Goal: Consume media (video, audio): Consume media (video, audio)

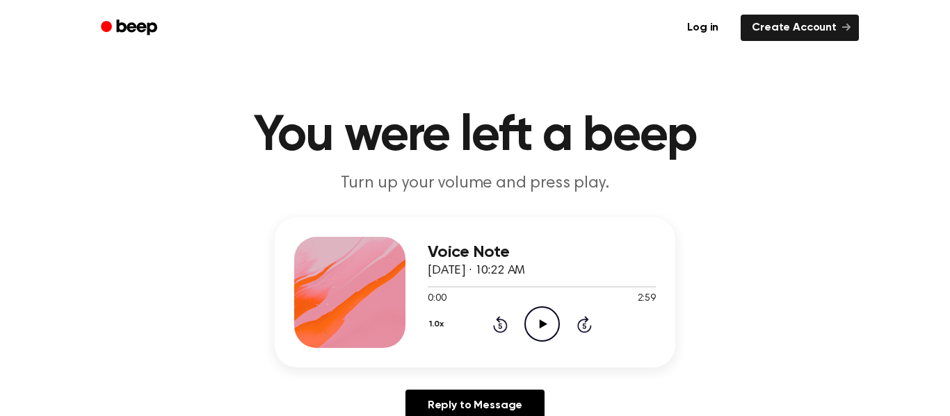
click at [536, 319] on icon "Play Audio" at bounding box center [541, 324] width 35 height 35
click at [547, 328] on icon "Pause Audio" at bounding box center [541, 324] width 35 height 35
click at [545, 332] on icon "Play Audio" at bounding box center [541, 324] width 35 height 35
click at [545, 332] on icon "Pause Audio" at bounding box center [541, 324] width 35 height 35
click at [545, 332] on icon "Play Audio" at bounding box center [541, 324] width 35 height 35
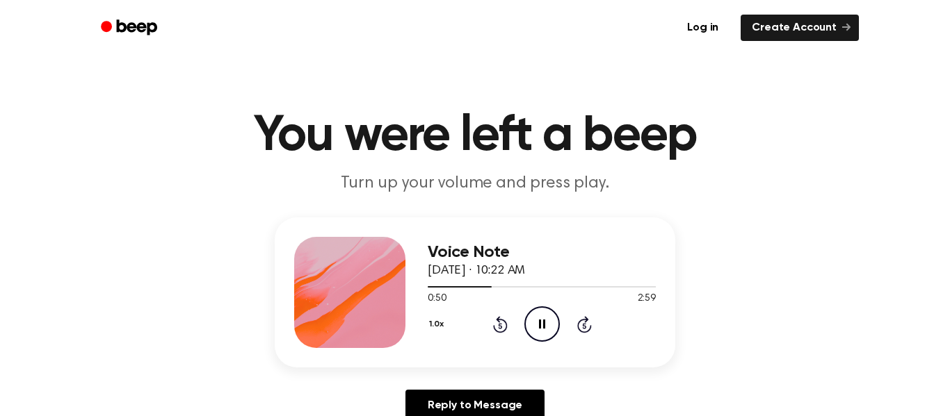
click at [499, 330] on icon "Rewind 5 seconds" at bounding box center [499, 325] width 15 height 18
click at [499, 331] on icon "Rewind 5 seconds" at bounding box center [499, 325] width 15 height 18
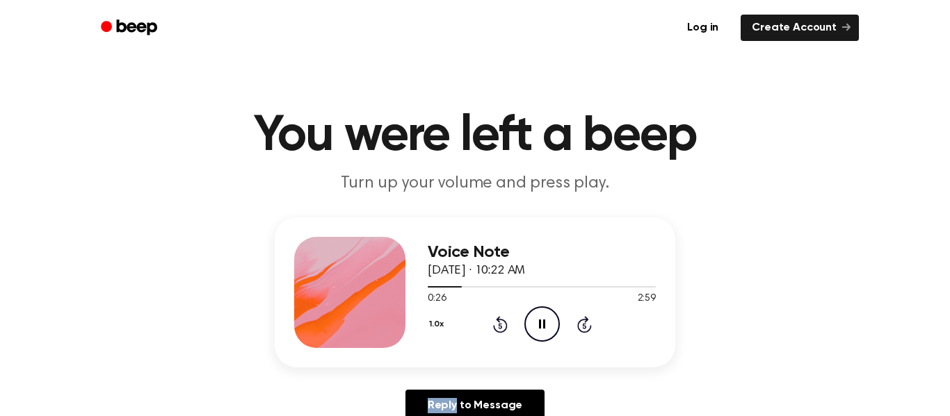
click at [499, 331] on icon "Rewind 5 seconds" at bounding box center [499, 325] width 15 height 18
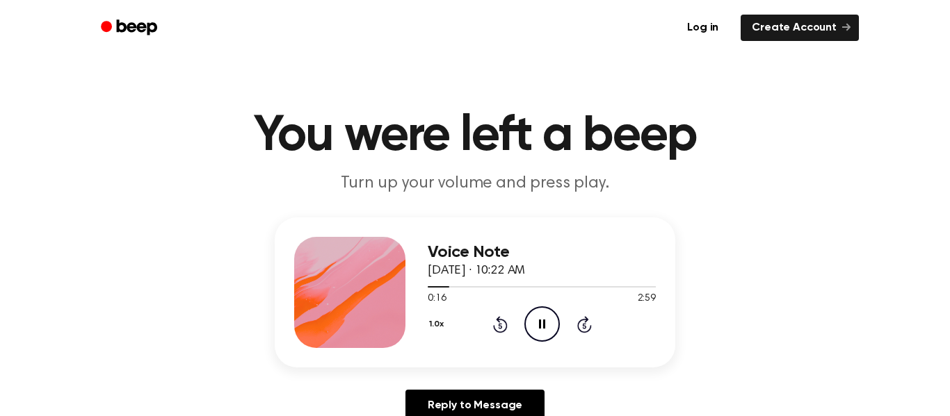
click at [536, 326] on icon "Pause Audio" at bounding box center [541, 324] width 35 height 35
click at [499, 317] on icon at bounding box center [500, 324] width 15 height 17
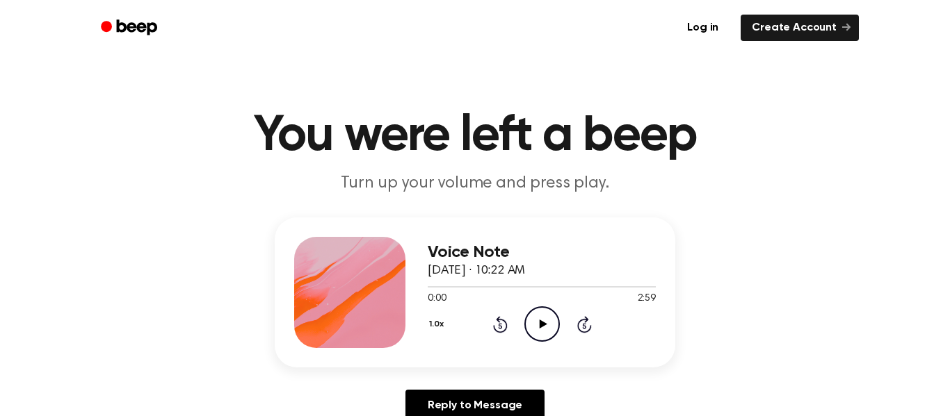
click at [499, 317] on icon at bounding box center [500, 324] width 15 height 17
click at [528, 327] on icon "Play Audio" at bounding box center [541, 324] width 35 height 35
click at [537, 327] on icon "Pause Audio" at bounding box center [541, 324] width 35 height 35
click at [539, 334] on icon "Play Audio" at bounding box center [541, 324] width 35 height 35
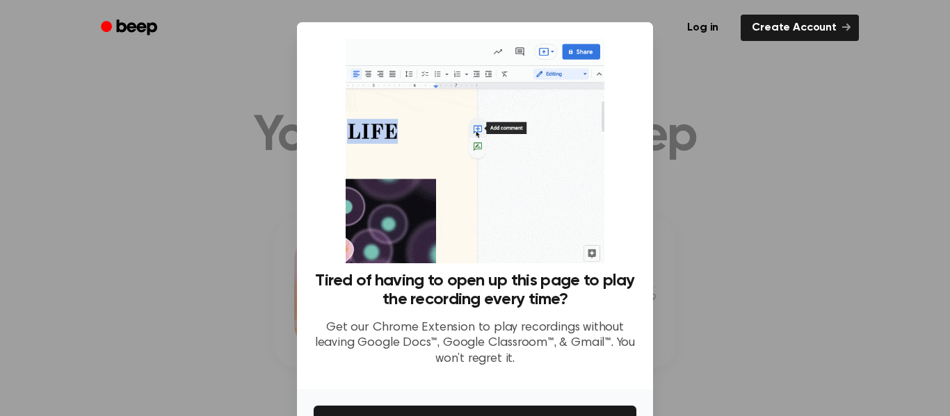
click at [281, 326] on div at bounding box center [475, 208] width 950 height 416
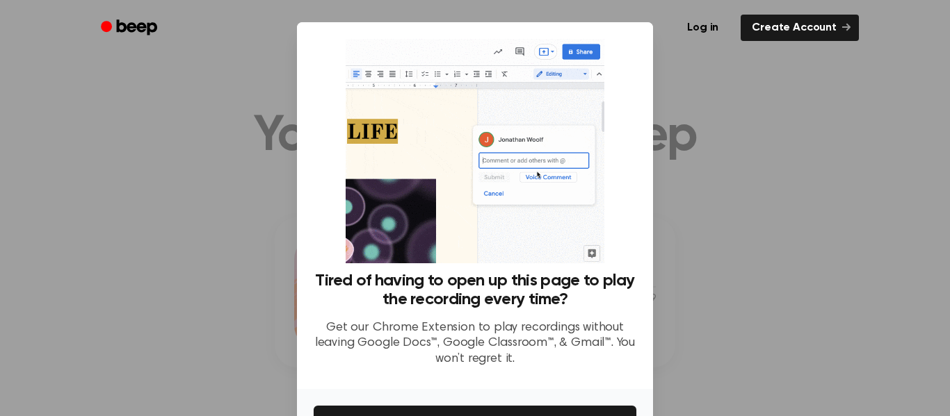
click at [833, 135] on div at bounding box center [475, 208] width 950 height 416
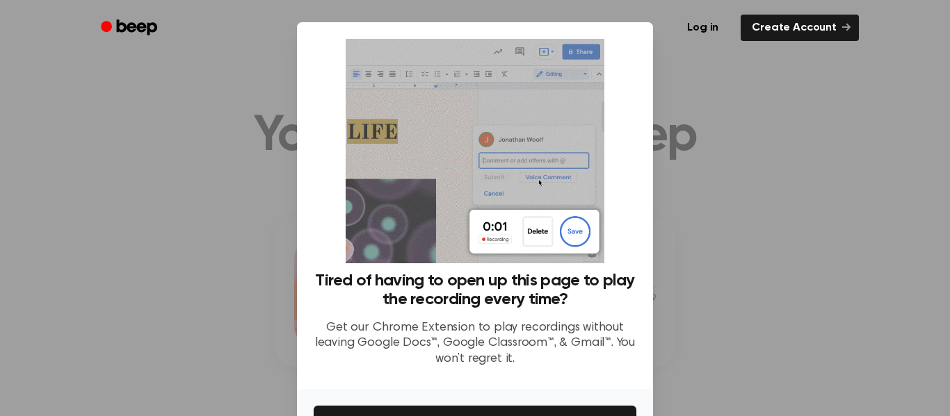
click at [833, 135] on div at bounding box center [475, 208] width 950 height 416
click at [836, 43] on ul "Log in Create Account" at bounding box center [520, 28] width 678 height 32
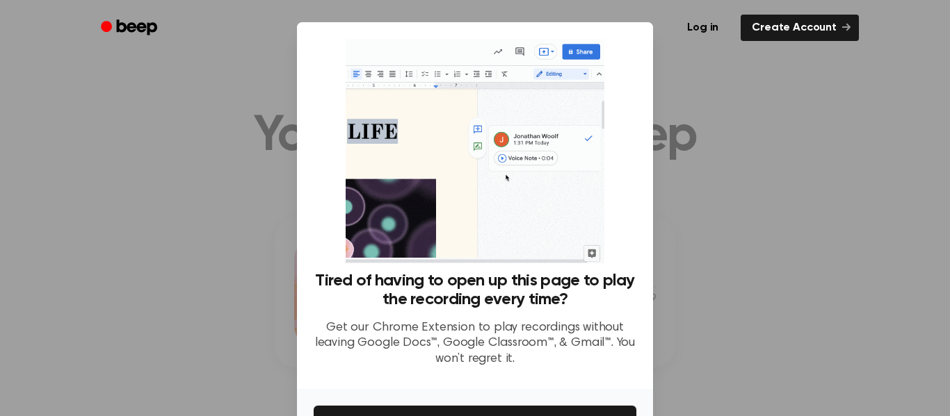
click at [836, 43] on ul "Log in Create Account" at bounding box center [520, 28] width 678 height 32
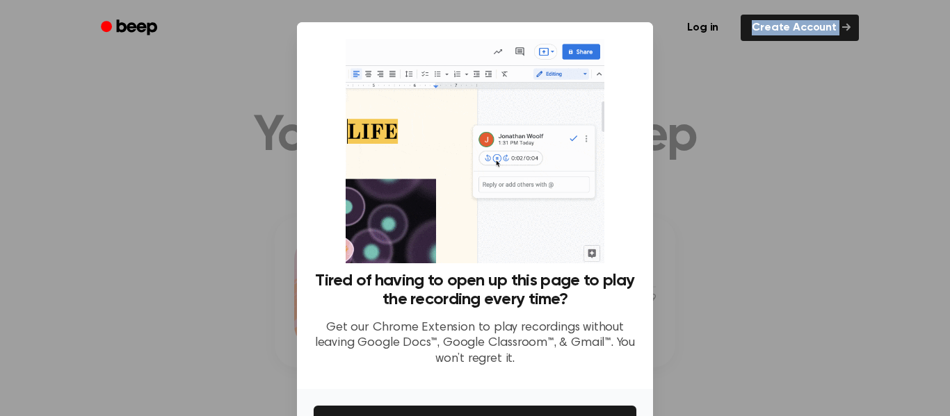
click at [836, 43] on ul "Log in Create Account" at bounding box center [520, 28] width 678 height 32
click at [826, 34] on div at bounding box center [826, 34] width 0 height 0
click at [836, 43] on ul "Log in Create Account" at bounding box center [520, 28] width 678 height 32
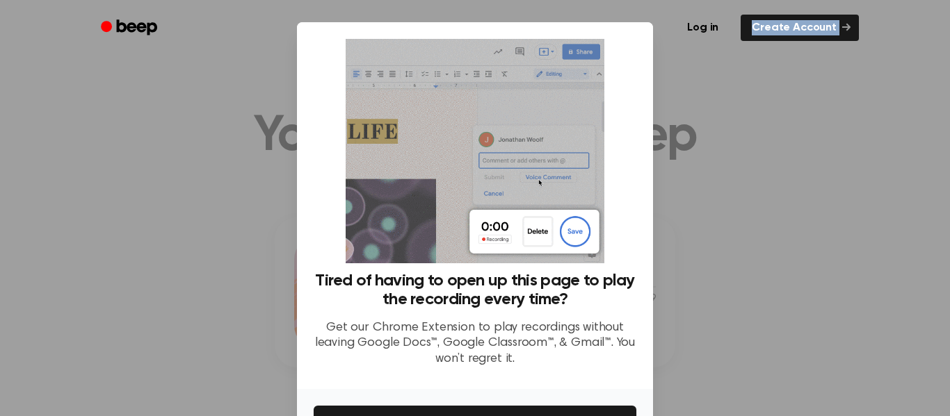
click at [826, 34] on div at bounding box center [826, 34] width 0 height 0
click at [836, 43] on ul "Log in Create Account" at bounding box center [520, 28] width 678 height 32
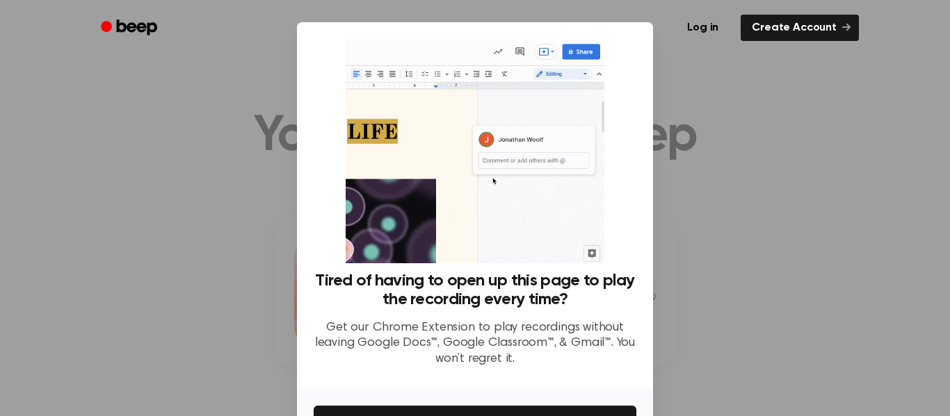
click at [836, 43] on ul "Log in Create Account" at bounding box center [520, 28] width 678 height 32
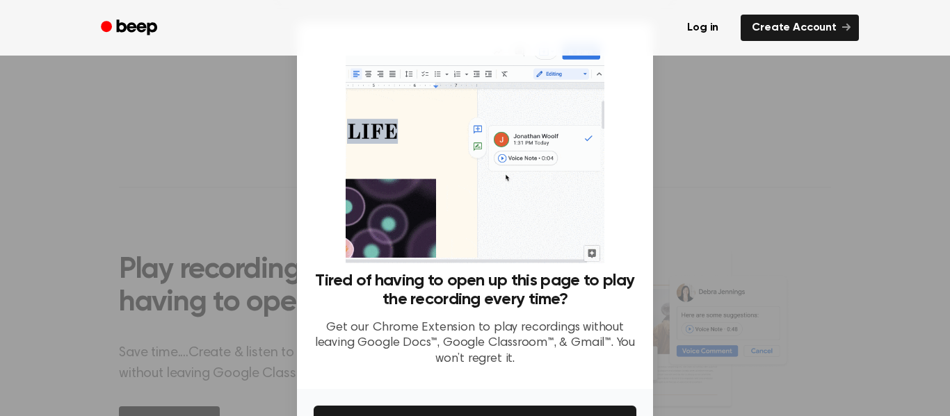
scroll to position [424, 0]
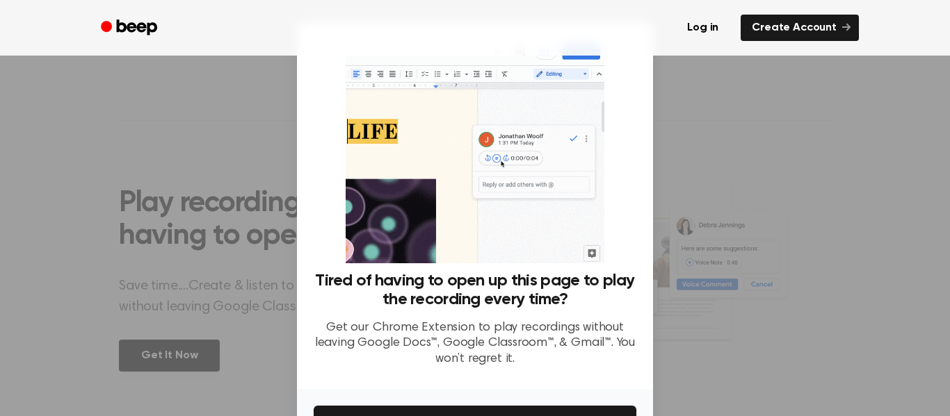
click at [924, 272] on div at bounding box center [475, 208] width 950 height 416
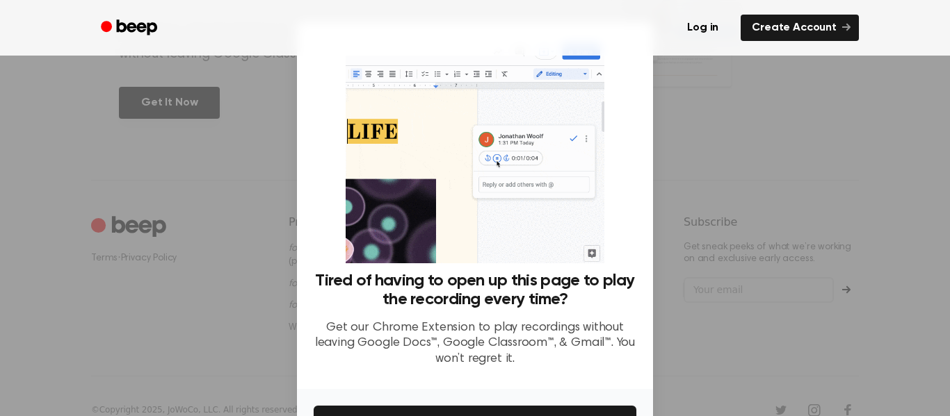
scroll to position [704, 0]
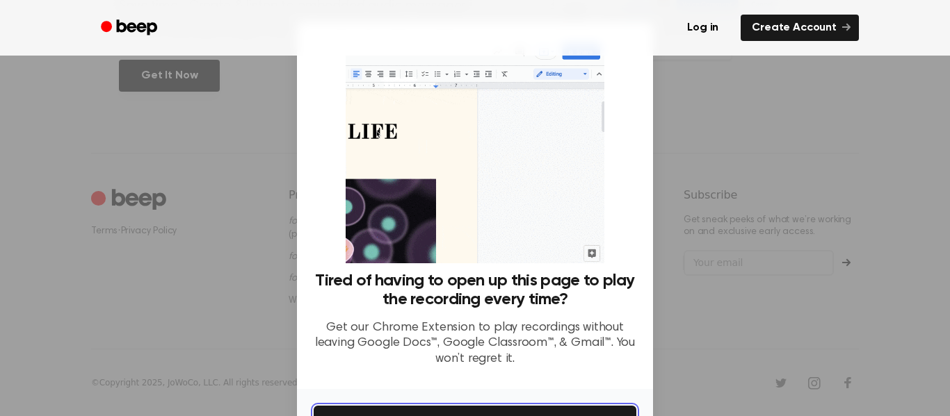
click at [471, 407] on button "Get It Now" at bounding box center [474, 421] width 323 height 31
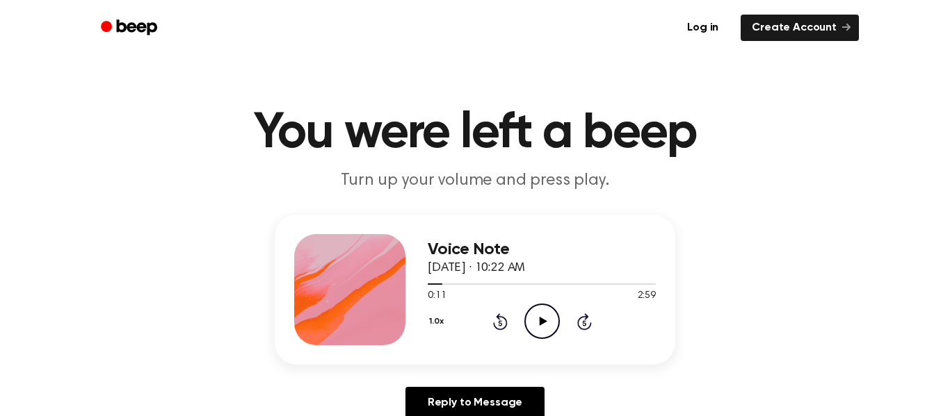
scroll to position [0, 0]
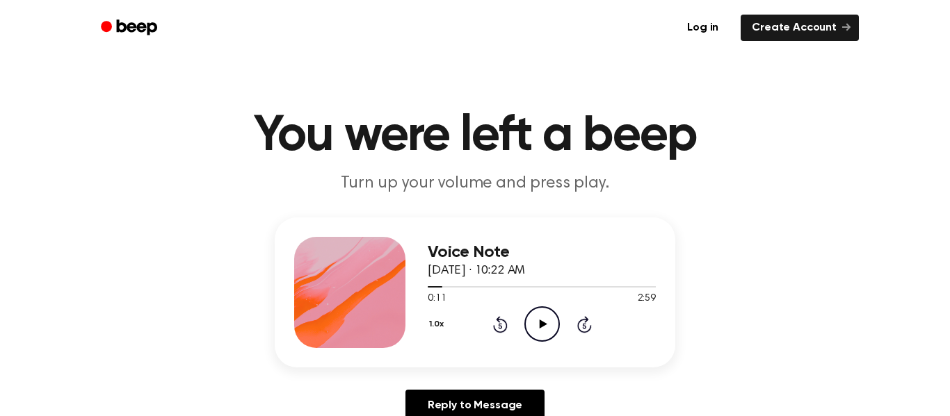
click at [546, 314] on icon "Play Audio" at bounding box center [541, 324] width 35 height 35
click at [546, 314] on icon "Pause Audio" at bounding box center [541, 324] width 35 height 35
click at [537, 320] on icon "Pause Audio" at bounding box center [541, 324] width 35 height 35
click at [537, 325] on icon "Play Audio" at bounding box center [541, 324] width 35 height 35
click at [537, 326] on icon "Pause Audio" at bounding box center [541, 324] width 35 height 35
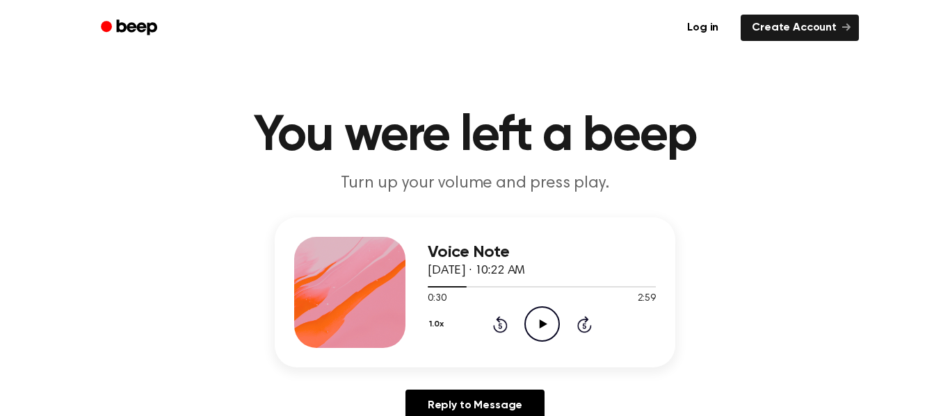
click at [498, 319] on icon at bounding box center [500, 324] width 15 height 17
click at [541, 334] on icon "Play Audio" at bounding box center [541, 324] width 35 height 35
click at [541, 333] on icon "Pause Audio" at bounding box center [541, 324] width 35 height 35
click at [541, 334] on icon "Play Audio" at bounding box center [541, 324] width 35 height 35
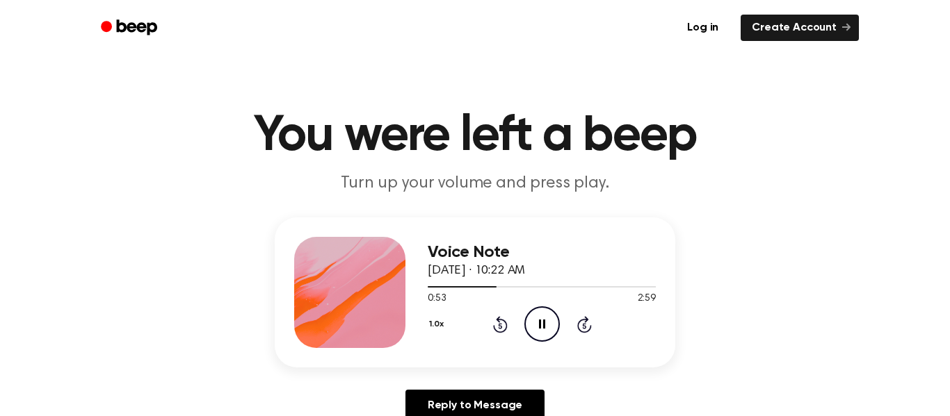
click at [541, 334] on icon "Pause Audio" at bounding box center [541, 324] width 35 height 35
click at [541, 334] on icon "Play Audio" at bounding box center [541, 324] width 35 height 35
click at [491, 320] on div "1.0x Rewind 5 seconds Pause Audio Skip 5 seconds" at bounding box center [541, 324] width 228 height 35
click at [492, 319] on icon "Rewind 5 seconds" at bounding box center [499, 325] width 15 height 18
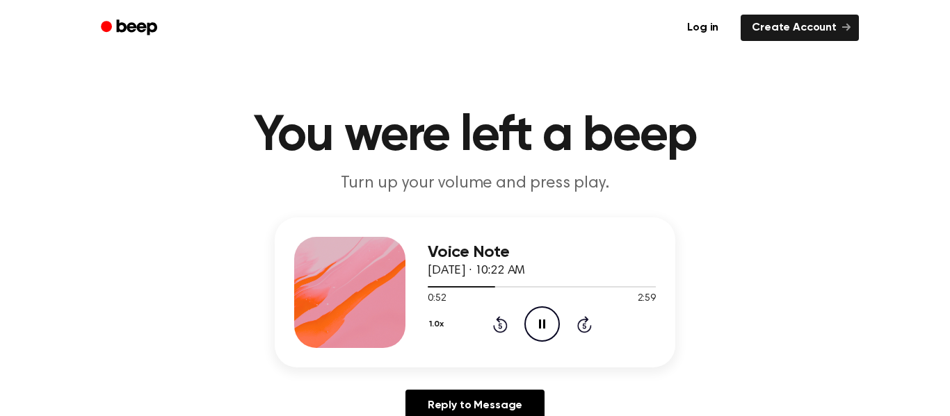
click at [492, 318] on icon "Rewind 5 seconds" at bounding box center [499, 325] width 15 height 18
drag, startPoint x: 487, startPoint y: 320, endPoint x: 504, endPoint y: 320, distance: 16.7
click at [504, 320] on div "1.0x Rewind 5 seconds Pause Audio Skip 5 seconds" at bounding box center [541, 324] width 228 height 35
click at [503, 320] on icon at bounding box center [500, 324] width 15 height 17
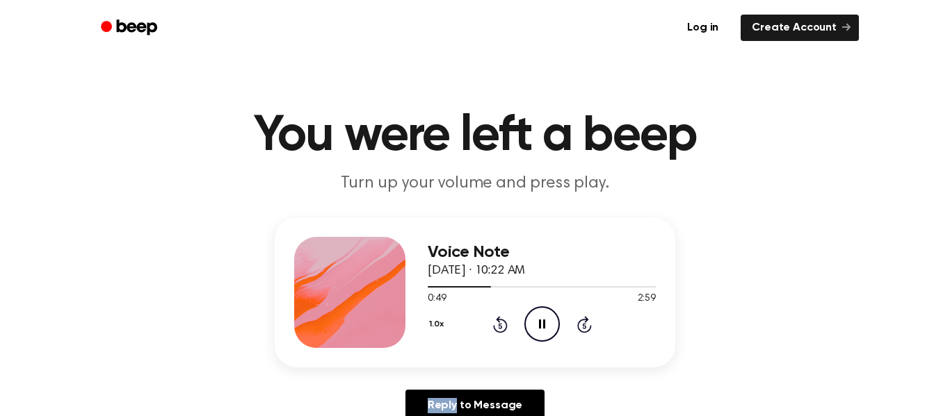
click at [503, 320] on icon at bounding box center [500, 324] width 15 height 17
click at [535, 330] on icon "Pause Audio" at bounding box center [541, 324] width 35 height 35
click at [535, 330] on icon "Play Audio" at bounding box center [541, 324] width 35 height 35
click at [509, 319] on div "1.0x Rewind 5 seconds Pause Audio Skip 5 seconds" at bounding box center [541, 324] width 228 height 35
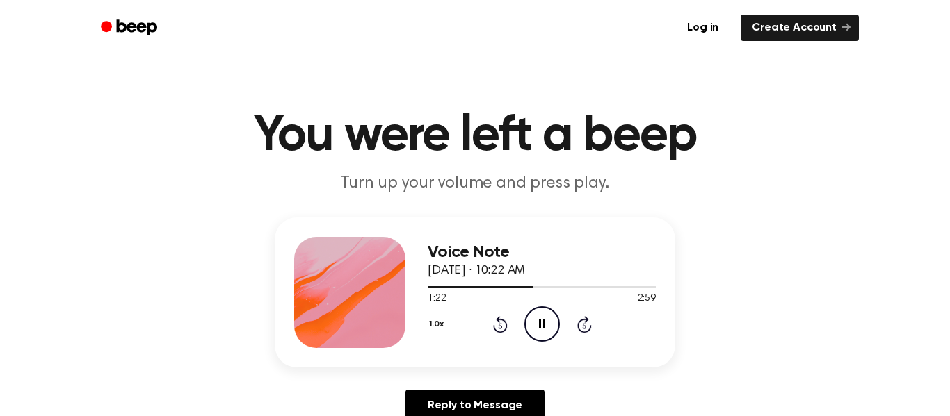
click at [497, 324] on icon "Rewind 5 seconds" at bounding box center [499, 325] width 15 height 18
click at [546, 330] on icon "Pause Audio" at bounding box center [541, 324] width 35 height 35
click at [546, 330] on icon "Play Audio" at bounding box center [541, 324] width 35 height 35
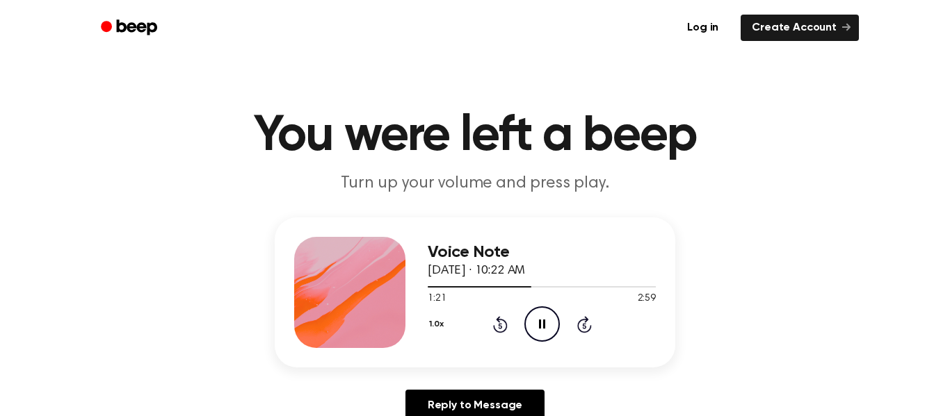
click at [542, 322] on icon "Pause Audio" at bounding box center [541, 324] width 35 height 35
click at [542, 322] on icon "Play Audio" at bounding box center [541, 324] width 35 height 35
click at [494, 324] on icon "Rewind 5 seconds" at bounding box center [499, 325] width 15 height 18
click at [495, 323] on icon "Rewind 5 seconds" at bounding box center [499, 325] width 15 height 18
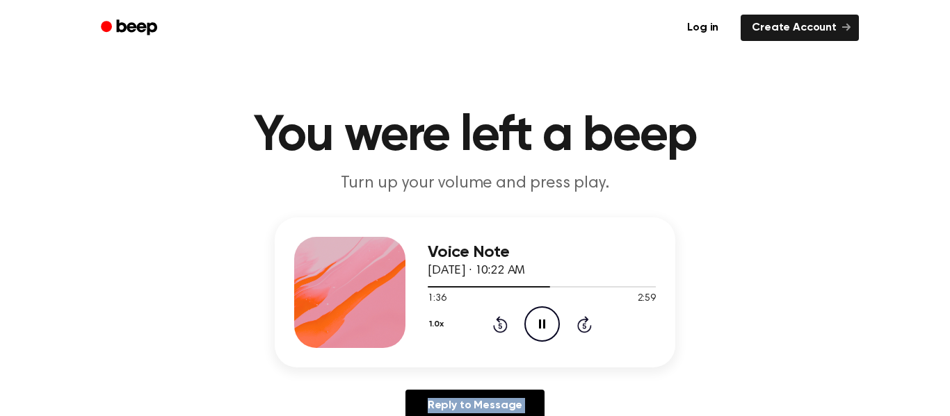
click at [495, 323] on icon "Rewind 5 seconds" at bounding box center [499, 325] width 15 height 18
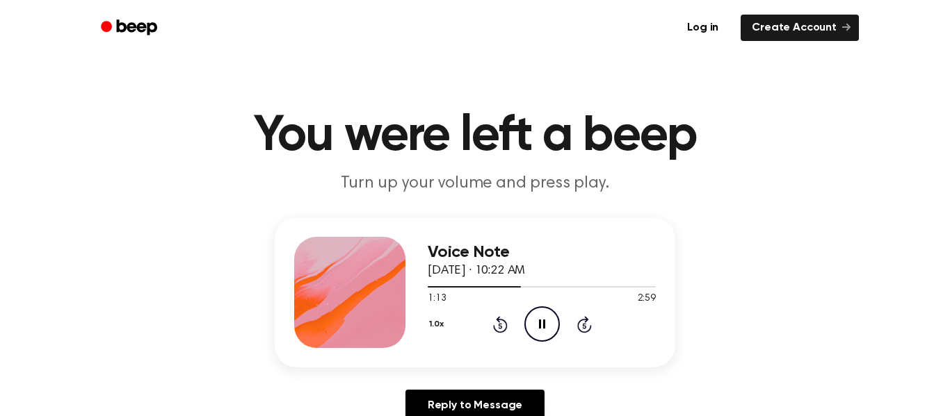
click at [539, 311] on icon "Pause Audio" at bounding box center [541, 324] width 35 height 35
click at [539, 311] on icon "Play Audio" at bounding box center [541, 324] width 35 height 35
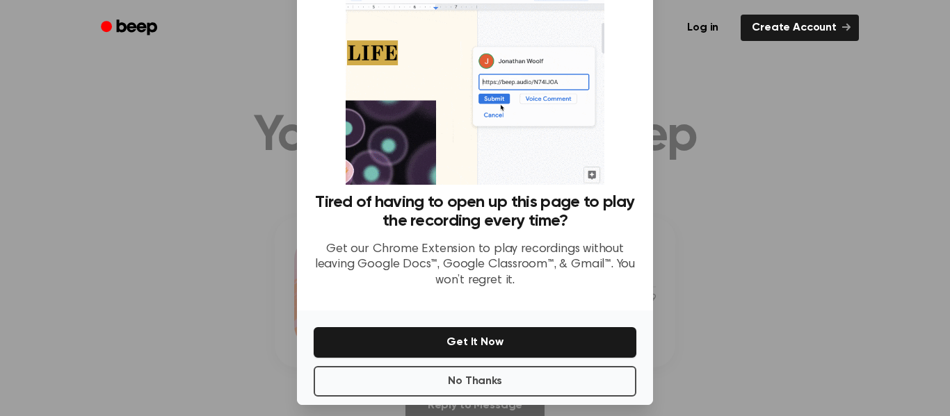
scroll to position [90, 0]
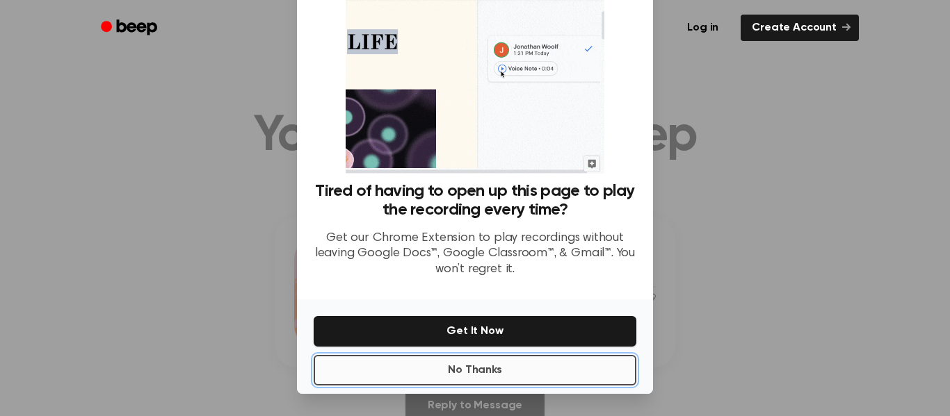
click at [519, 378] on button "No Thanks" at bounding box center [474, 370] width 323 height 31
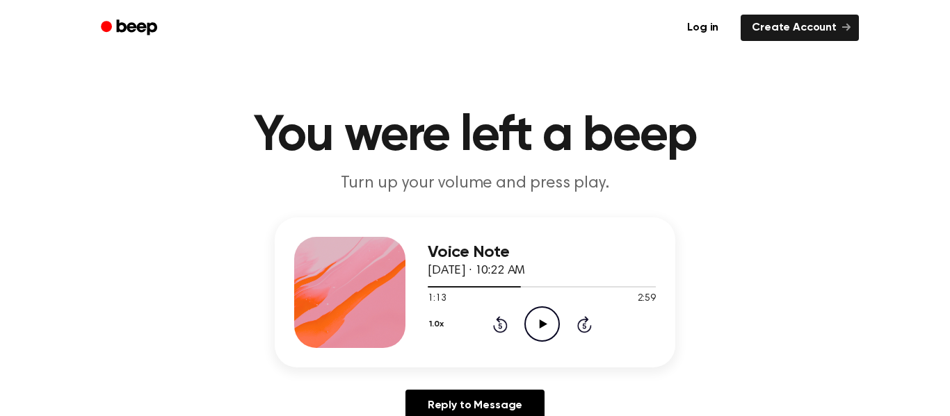
click at [524, 332] on icon "Play Audio" at bounding box center [541, 324] width 35 height 35
click at [524, 332] on icon "Pause Audio" at bounding box center [541, 324] width 35 height 35
click at [524, 332] on icon "Play Audio" at bounding box center [541, 324] width 35 height 35
click at [537, 331] on icon "Pause Audio" at bounding box center [541, 324] width 35 height 35
click at [537, 331] on icon "Play Audio" at bounding box center [541, 324] width 35 height 35
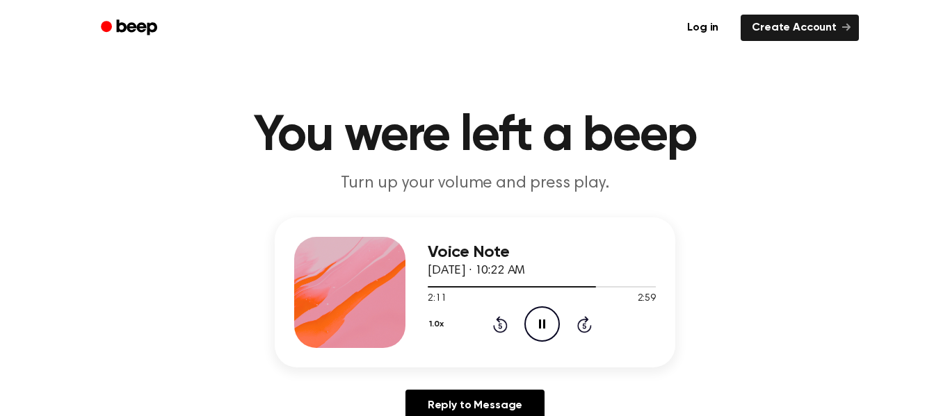
click at [500, 316] on icon at bounding box center [500, 324] width 15 height 17
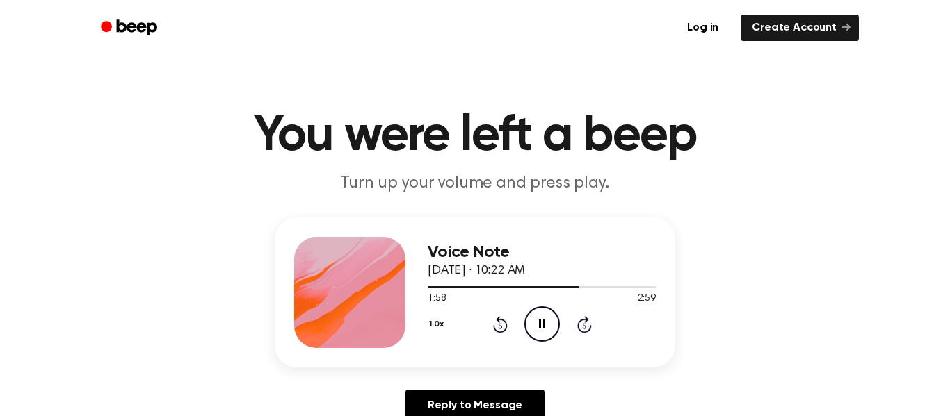
click at [532, 321] on icon "Pause Audio" at bounding box center [541, 324] width 35 height 35
click at [532, 321] on icon "Play Audio" at bounding box center [541, 324] width 35 height 35
click at [532, 321] on icon "Pause Audio" at bounding box center [541, 324] width 35 height 35
click at [524, 317] on icon "Play Audio" at bounding box center [541, 324] width 35 height 35
click at [519, 323] on div "1.0x Rewind 5 seconds Pause Audio Skip 5 seconds" at bounding box center [541, 324] width 228 height 35
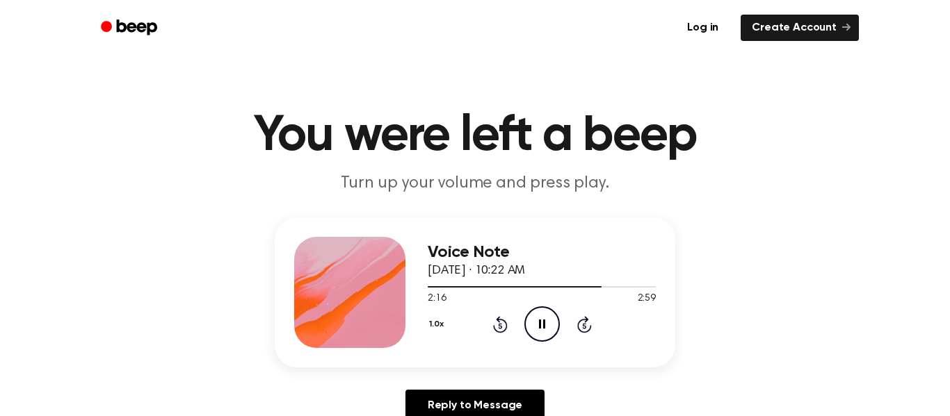
click at [546, 323] on icon "Pause Audio" at bounding box center [541, 324] width 35 height 35
click at [506, 324] on icon at bounding box center [500, 324] width 15 height 17
click at [530, 327] on icon "Play Audio" at bounding box center [541, 324] width 35 height 35
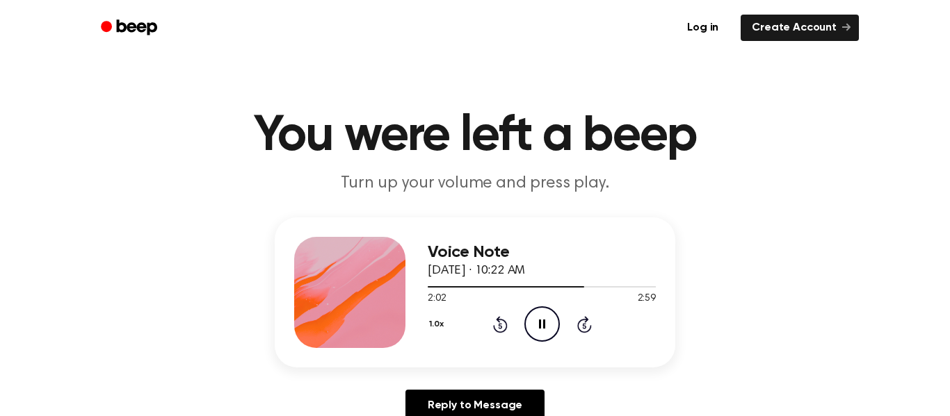
click at [530, 327] on icon "Pause Audio" at bounding box center [541, 324] width 35 height 35
click at [530, 327] on icon "Play Audio" at bounding box center [541, 324] width 35 height 35
click at [529, 327] on icon "Pause Audio" at bounding box center [541, 324] width 35 height 35
click at [529, 327] on icon "Play Audio" at bounding box center [541, 324] width 35 height 35
click at [529, 327] on icon "Pause Audio" at bounding box center [541, 324] width 35 height 35
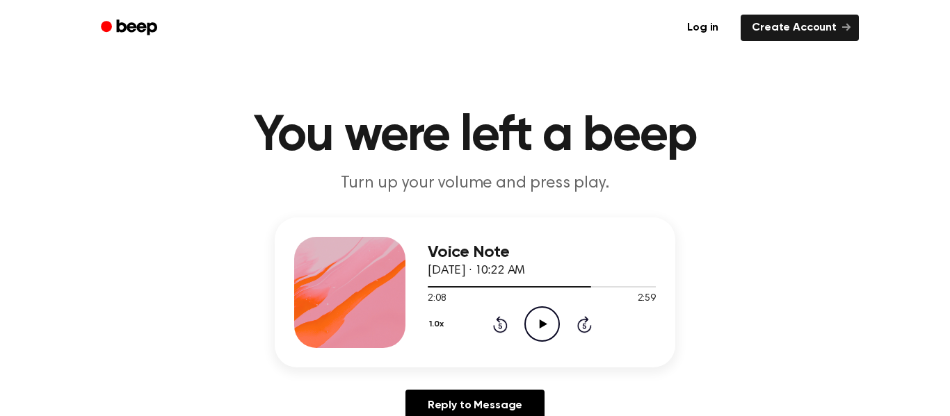
click at [529, 327] on icon "Play Audio" at bounding box center [541, 324] width 35 height 35
click at [529, 327] on icon "Pause Audio" at bounding box center [541, 324] width 35 height 35
click at [500, 322] on icon at bounding box center [500, 324] width 15 height 17
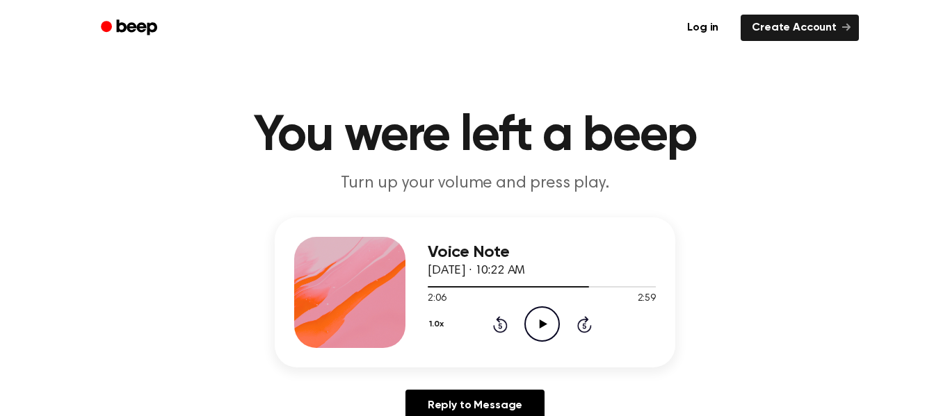
click at [546, 327] on icon "Play Audio" at bounding box center [541, 324] width 35 height 35
click at [534, 314] on icon "Pause Audio" at bounding box center [541, 324] width 35 height 35
click at [534, 314] on icon "Play Audio" at bounding box center [541, 324] width 35 height 35
click at [534, 314] on icon "Pause Audio" at bounding box center [541, 324] width 35 height 35
click at [499, 325] on icon "Rewind 5 seconds" at bounding box center [499, 325] width 15 height 18
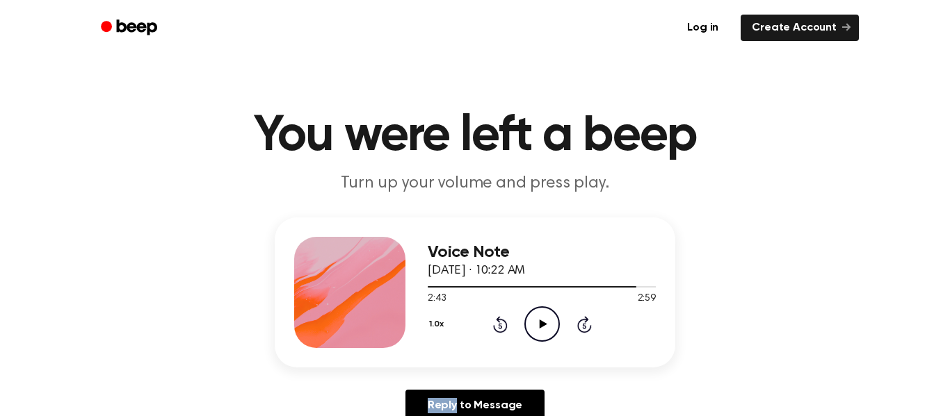
click at [499, 325] on icon "Rewind 5 seconds" at bounding box center [499, 325] width 15 height 18
click at [500, 325] on icon "Rewind 5 seconds" at bounding box center [499, 325] width 15 height 18
click at [501, 325] on icon "Rewind 5 seconds" at bounding box center [499, 325] width 15 height 18
click at [530, 311] on circle at bounding box center [542, 324] width 34 height 34
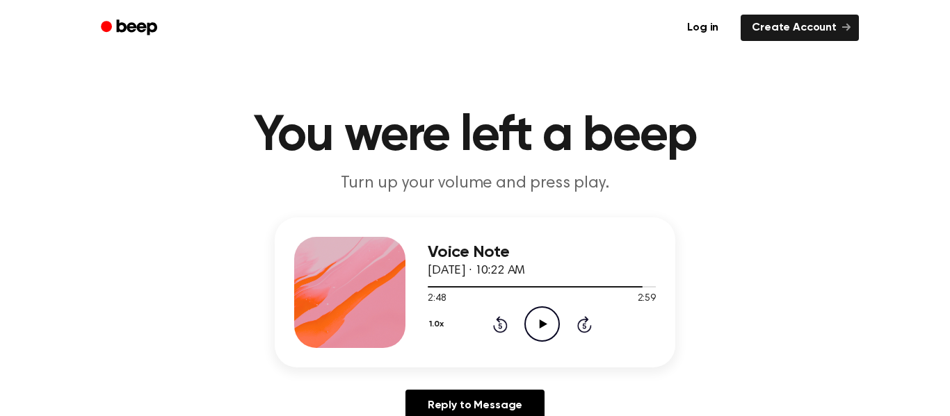
click at [530, 311] on circle at bounding box center [542, 324] width 34 height 34
click at [494, 316] on icon "Rewind 5 seconds" at bounding box center [499, 325] width 15 height 18
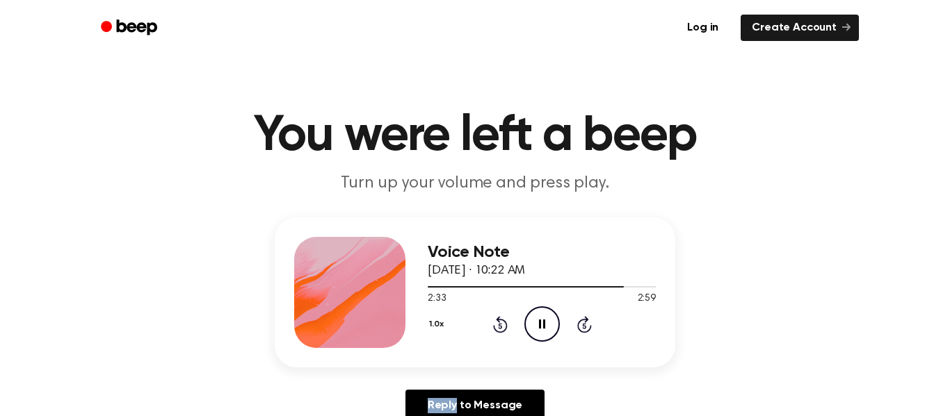
click at [494, 316] on icon "Rewind 5 seconds" at bounding box center [499, 325] width 15 height 18
click at [585, 318] on icon at bounding box center [584, 324] width 15 height 17
